Goal: Task Accomplishment & Management: Use online tool/utility

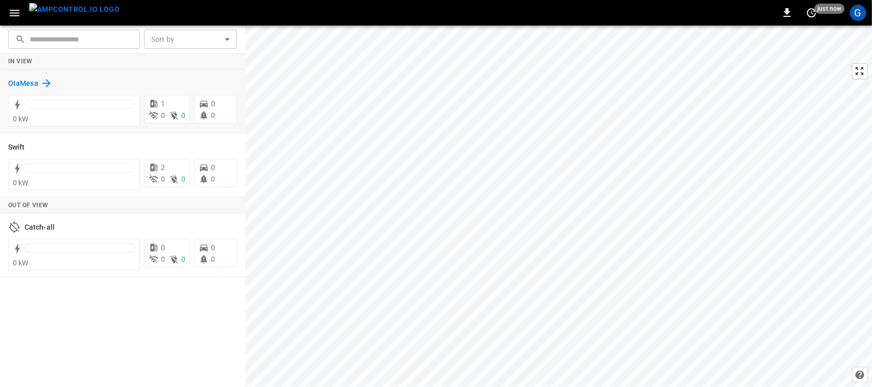
click at [29, 83] on h6 "OtaMesa" at bounding box center [23, 83] width 30 height 11
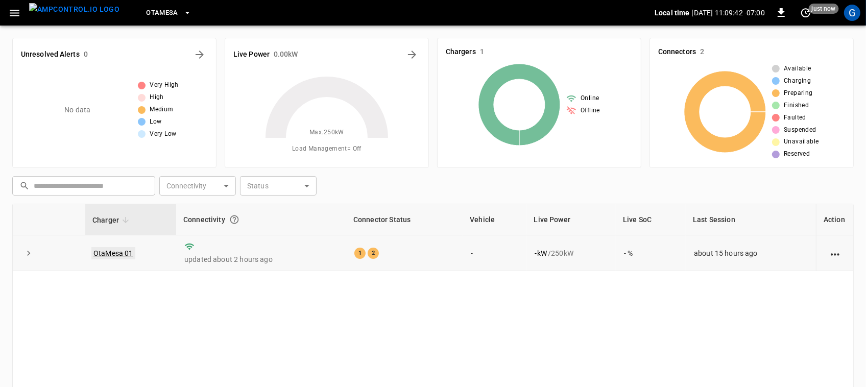
click at [130, 253] on link "OtaMesa 01" at bounding box center [113, 253] width 44 height 12
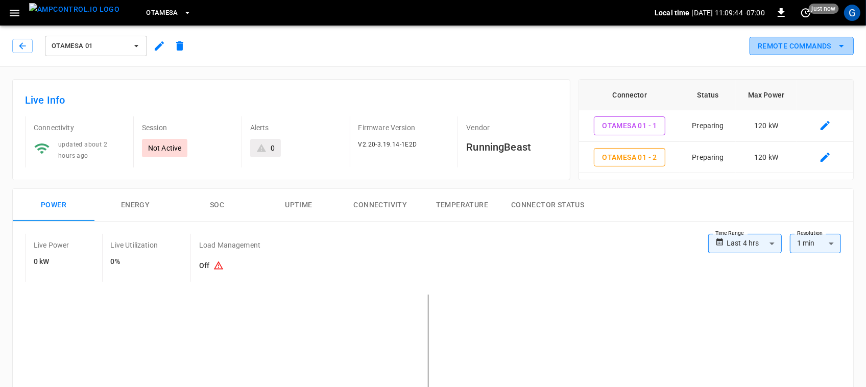
click at [781, 51] on button "Remote Commands" at bounding box center [802, 46] width 104 height 19
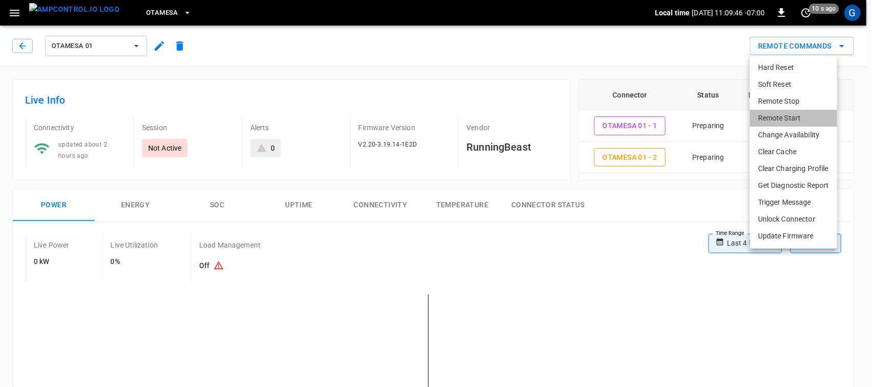
click at [780, 110] on li "Remote Start" at bounding box center [793, 118] width 87 height 17
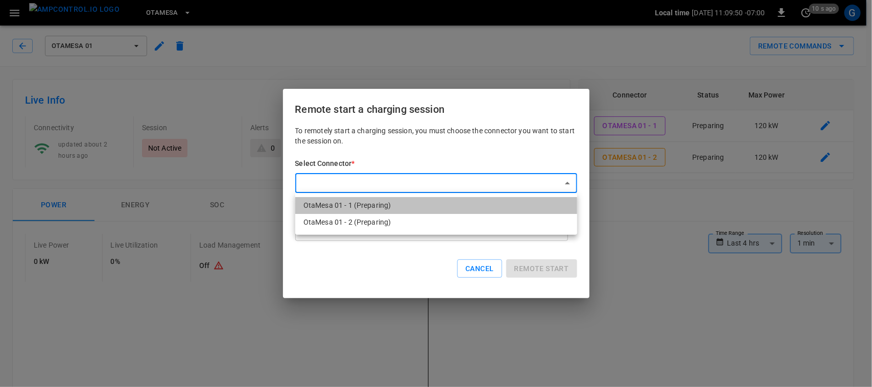
click at [461, 206] on li "OtaMesa 01 - 1 (Preparing)" at bounding box center [436, 205] width 282 height 17
type input "**********"
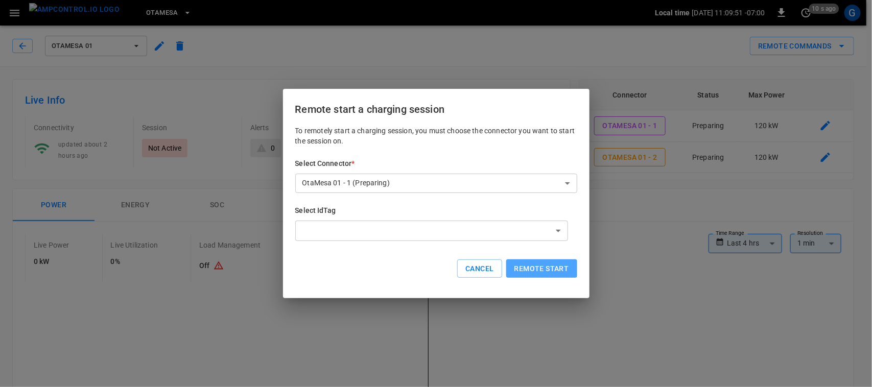
click at [528, 271] on button "Remote start" at bounding box center [541, 269] width 71 height 19
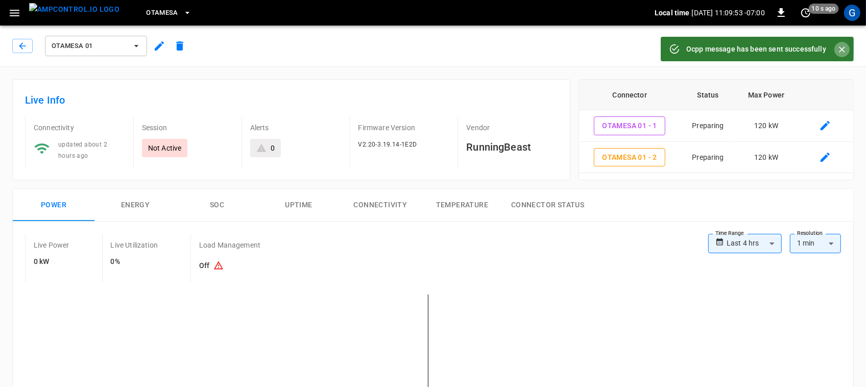
click at [836, 50] on button "Close" at bounding box center [842, 49] width 15 height 15
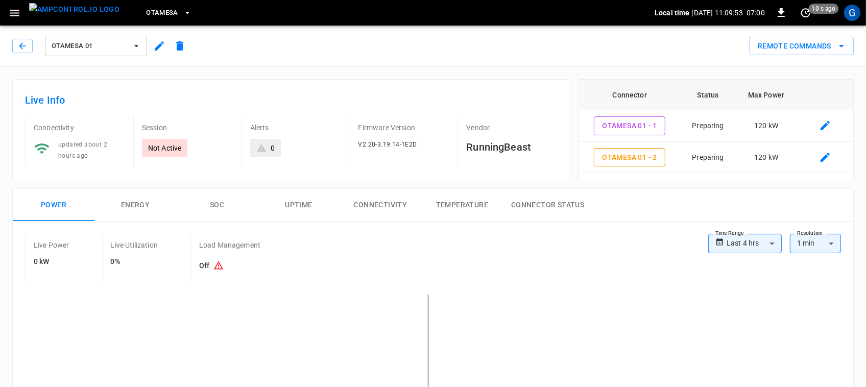
click at [836, 50] on icon "remote commands options" at bounding box center [842, 46] width 12 height 12
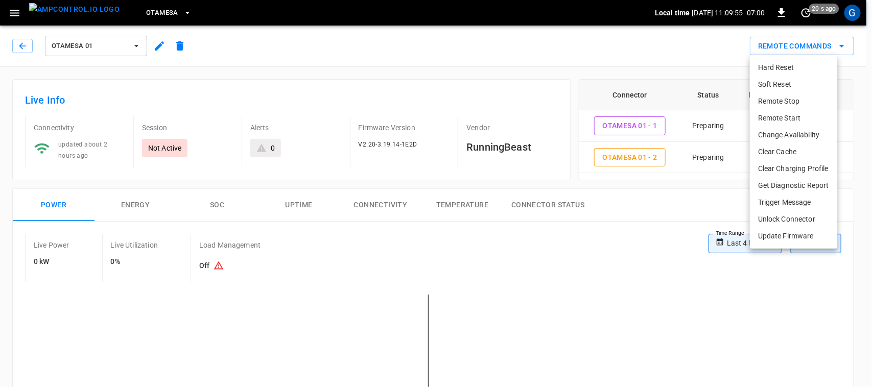
click at [795, 110] on li "Remote Start" at bounding box center [793, 118] width 87 height 17
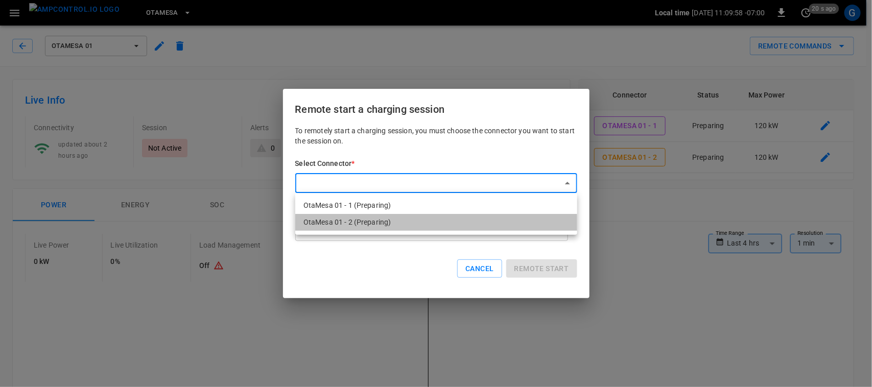
click at [418, 223] on li "OtaMesa 01 - 2 (Preparing)" at bounding box center [436, 222] width 282 height 17
type input "**********"
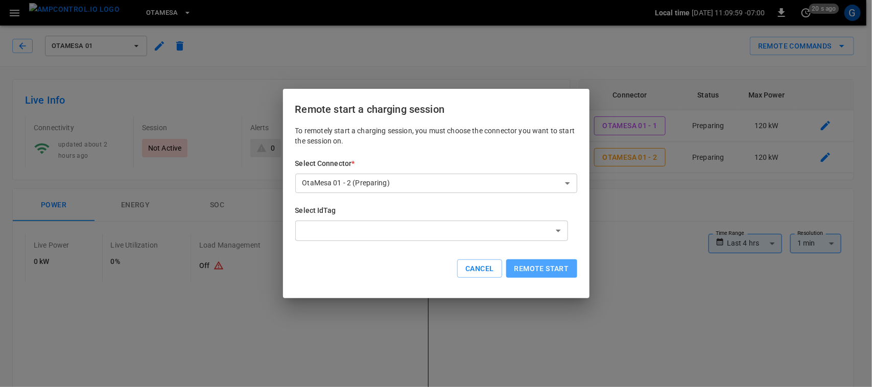
click at [527, 262] on button "Remote start" at bounding box center [541, 269] width 71 height 19
